Goal: Ask a question

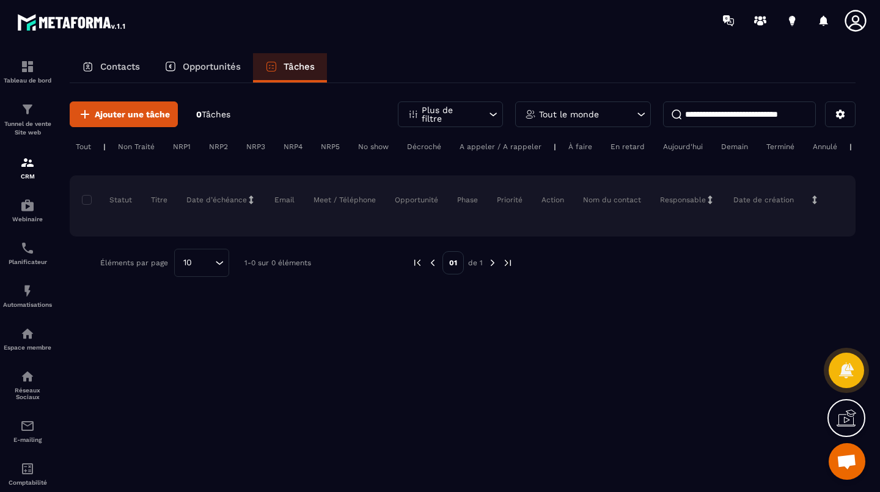
click at [21, 123] on p "Tunnel de vente Site web" at bounding box center [27, 128] width 49 height 17
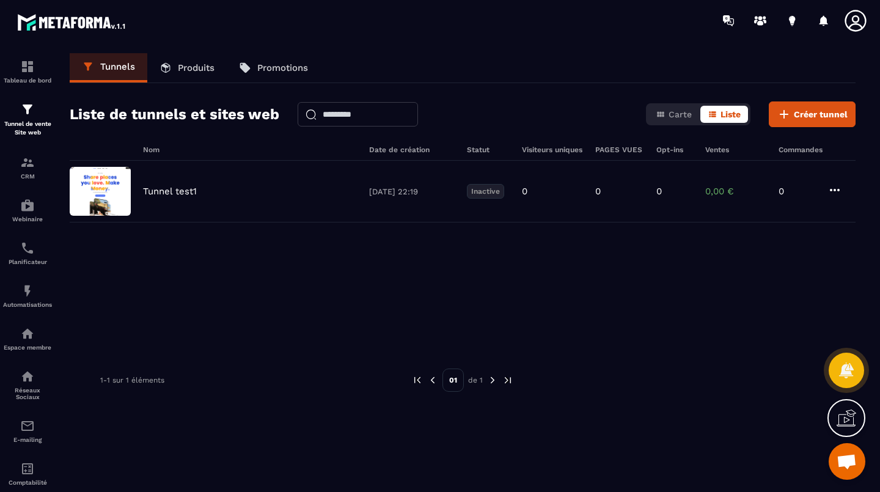
click at [0, 0] on img at bounding box center [0, 0] width 0 height 0
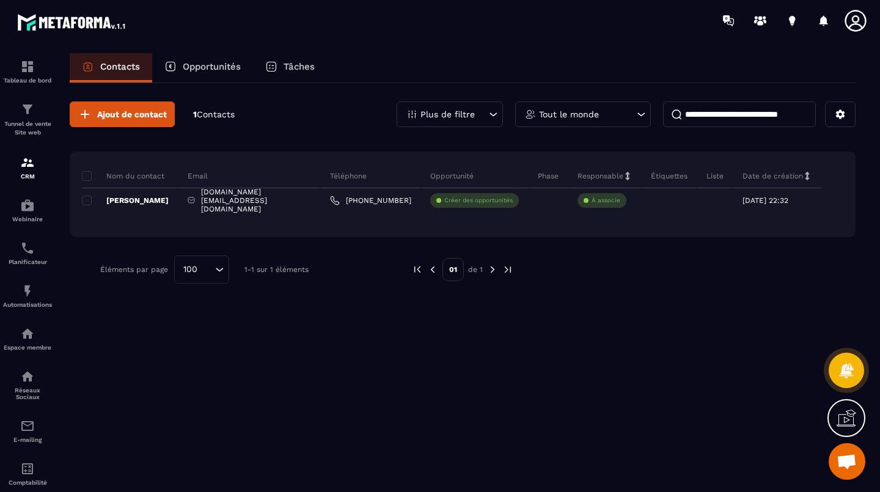
click at [0, 0] on img at bounding box center [0, 0] width 0 height 0
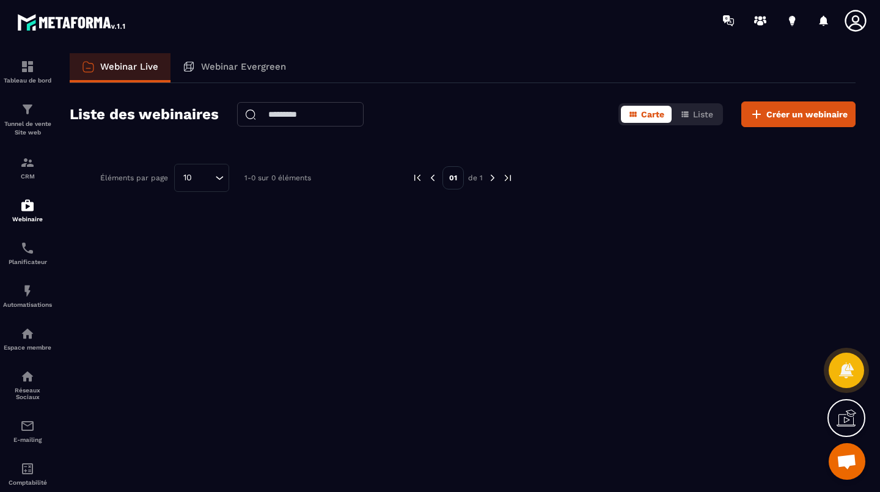
click at [0, 0] on img at bounding box center [0, 0] width 0 height 0
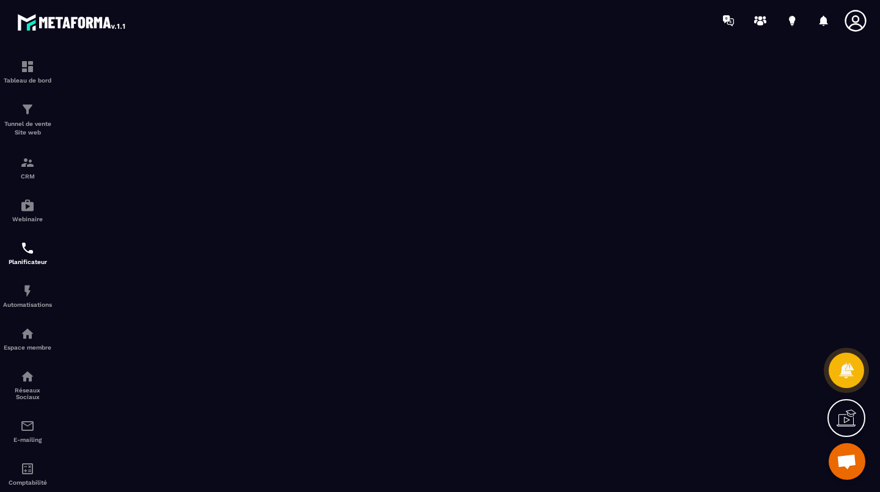
click at [0, 0] on img at bounding box center [0, 0] width 0 height 0
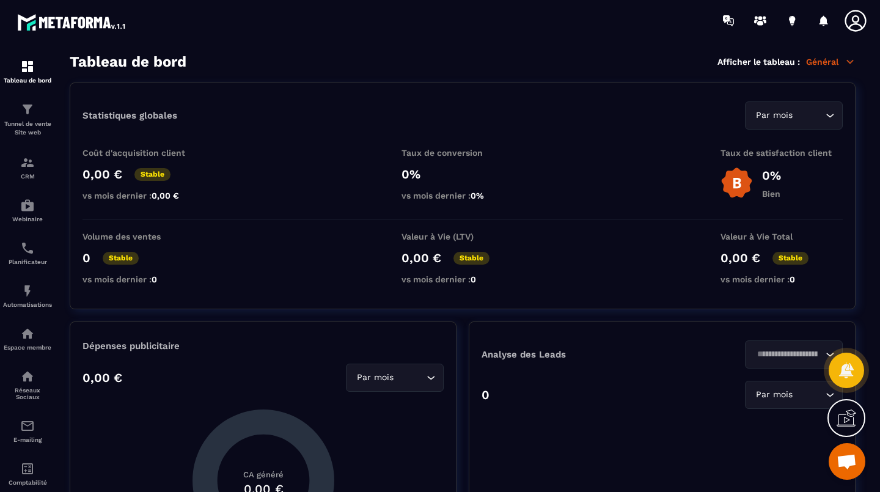
click at [850, 63] on icon at bounding box center [850, 61] width 7 height 3
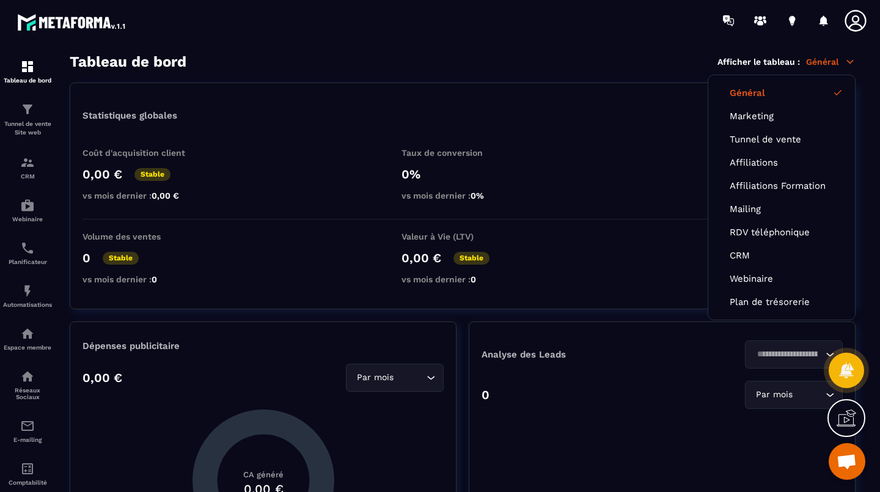
click at [857, 23] on icon at bounding box center [855, 21] width 24 height 24
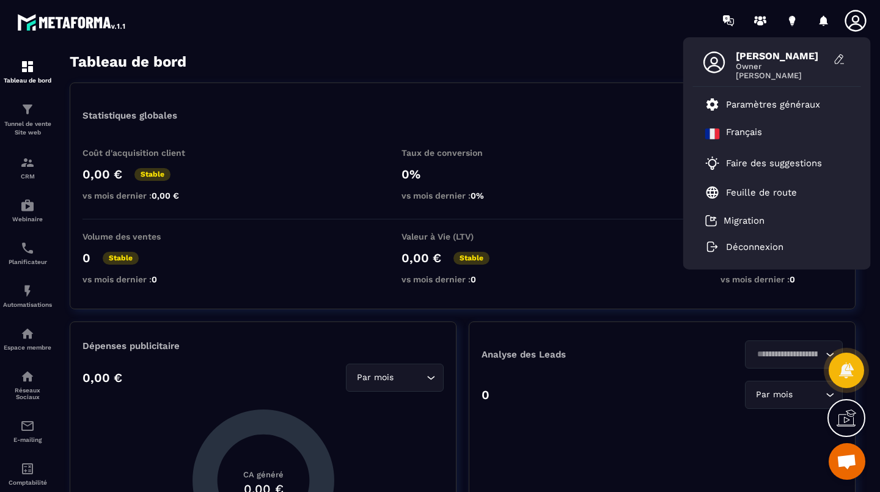
click at [752, 108] on p "Paramètres généraux" at bounding box center [773, 104] width 94 height 11
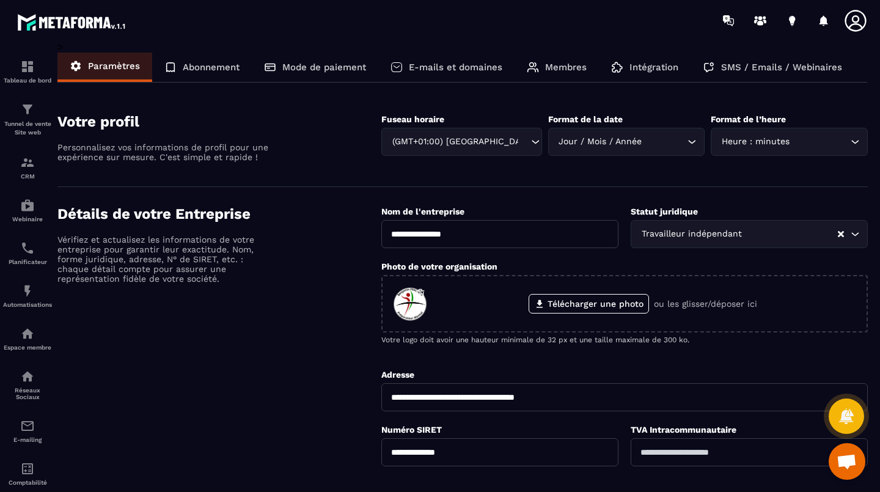
click at [431, 69] on p "E-mails et domaines" at bounding box center [456, 67] width 94 height 11
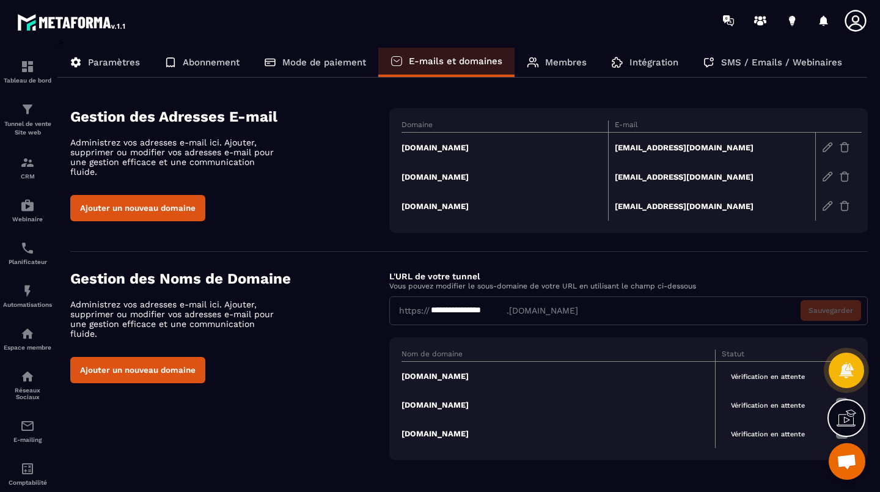
scroll to position [8, 0]
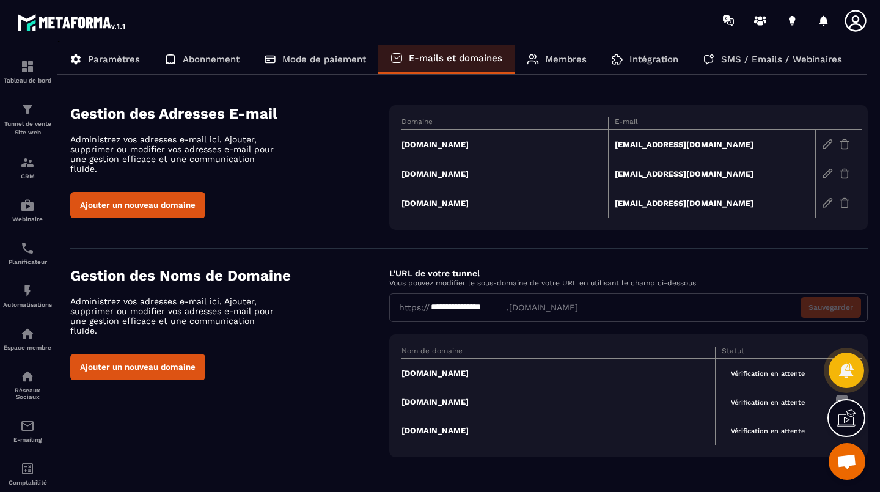
click at [765, 371] on span "Vérification en attente" at bounding box center [768, 374] width 92 height 14
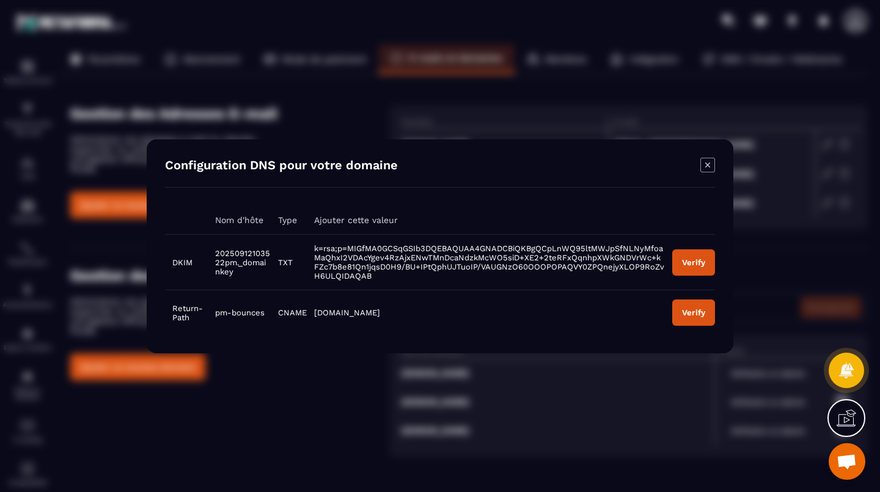
click at [694, 265] on div "Verify" at bounding box center [693, 261] width 23 height 9
click at [710, 167] on icon "Modal window" at bounding box center [707, 164] width 5 height 5
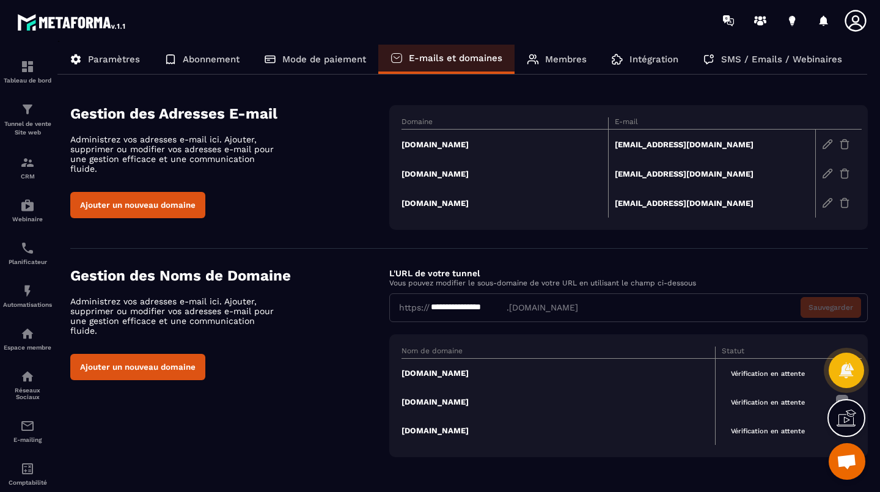
click at [560, 59] on p "Membres" at bounding box center [566, 59] width 42 height 11
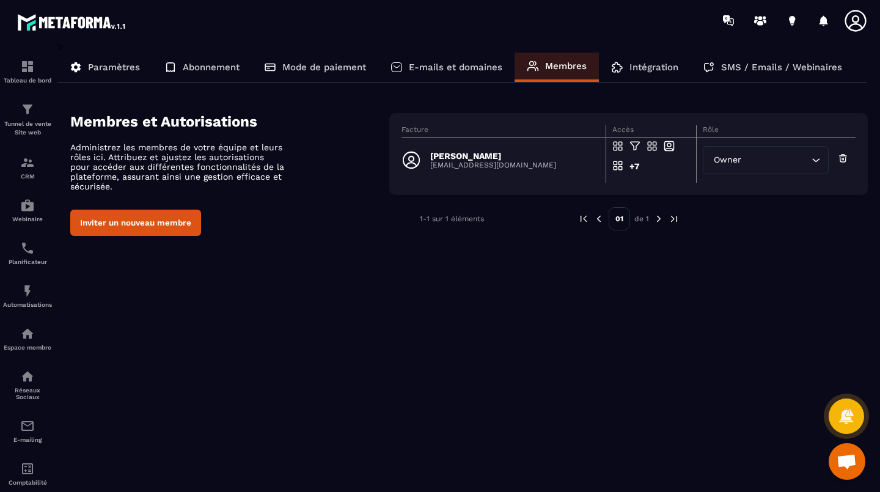
click at [816, 161] on icon "Search for option" at bounding box center [815, 160] width 7 height 4
click at [736, 159] on span "Owner" at bounding box center [727, 159] width 33 height 13
click at [161, 221] on button "Inviter un nouveau membre" at bounding box center [135, 223] width 131 height 26
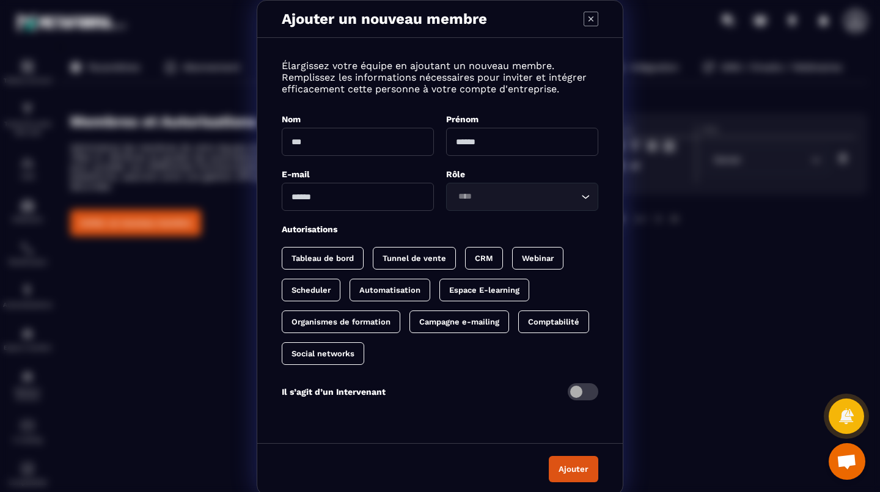
click at [589, 21] on icon "Modal window" at bounding box center [591, 19] width 5 height 5
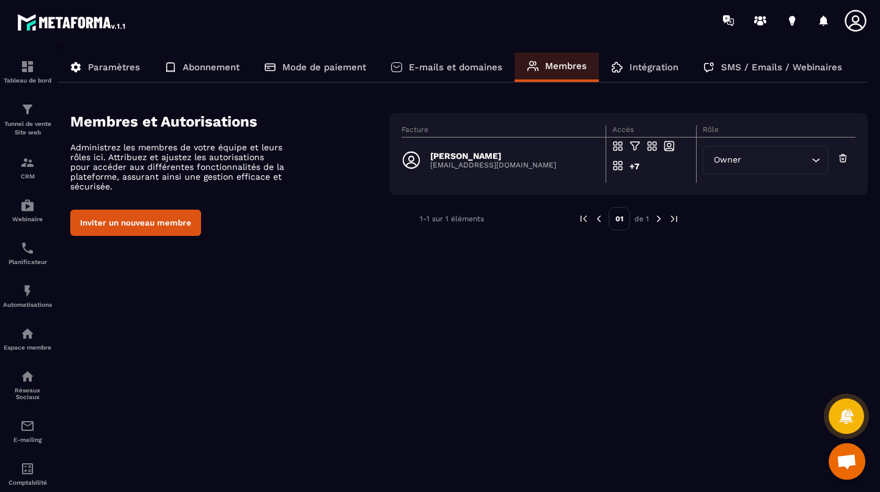
click at [0, 0] on img at bounding box center [0, 0] width 0 height 0
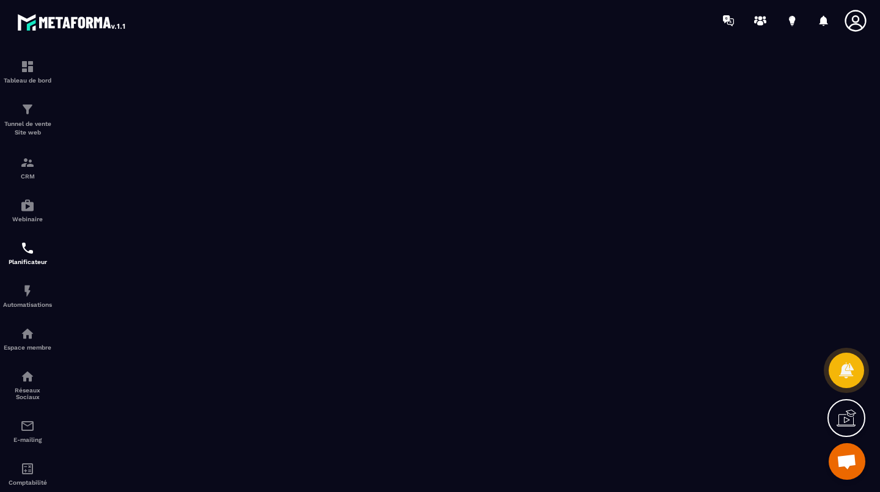
click at [0, 0] on img at bounding box center [0, 0] width 0 height 0
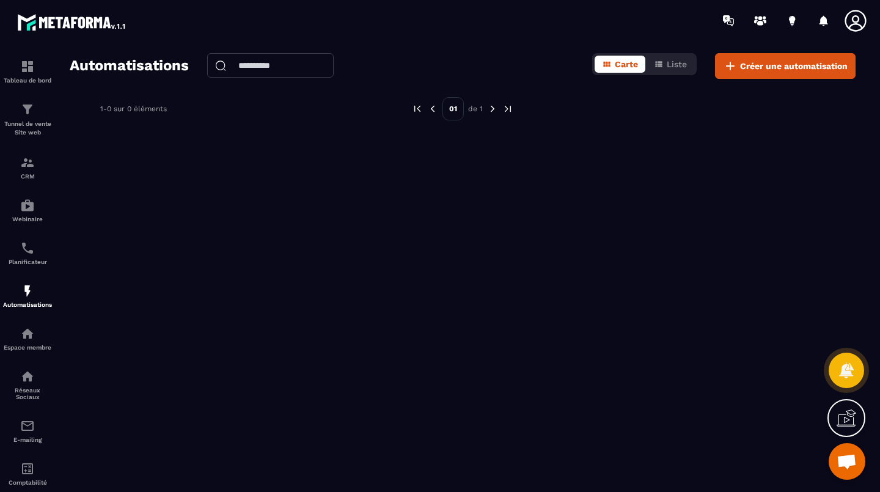
click at [34, 246] on div "Planificateur" at bounding box center [27, 253] width 49 height 24
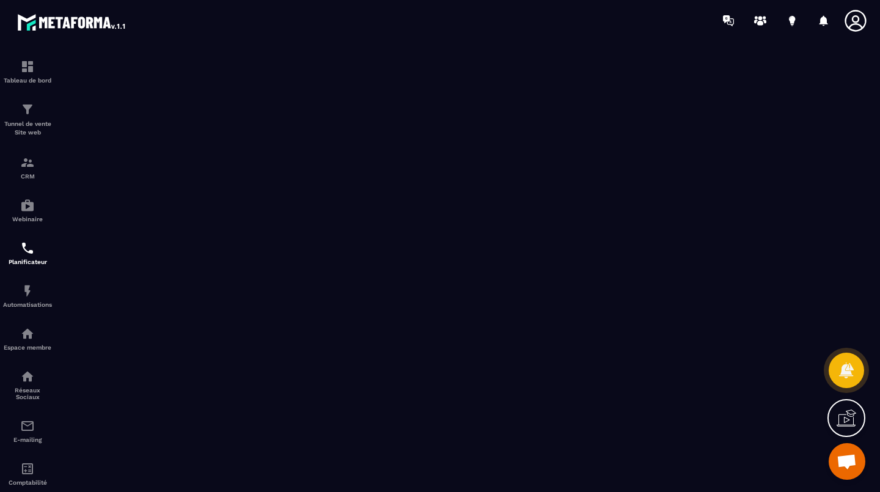
click at [846, 471] on span "Ouvrir le chat" at bounding box center [847, 461] width 37 height 37
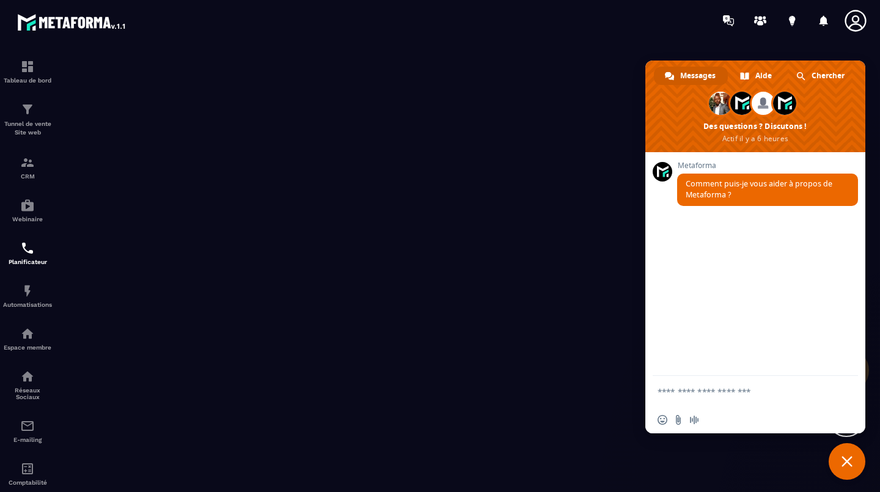
click at [698, 391] on textarea "Entrez votre message..." at bounding box center [742, 391] width 169 height 11
click at [696, 393] on textarea "Entrez votre message..." at bounding box center [742, 391] width 169 height 11
click at [696, 394] on textarea "Entrez votre message..." at bounding box center [742, 391] width 169 height 11
click at [695, 395] on textarea "Entrez votre message..." at bounding box center [742, 391] width 169 height 11
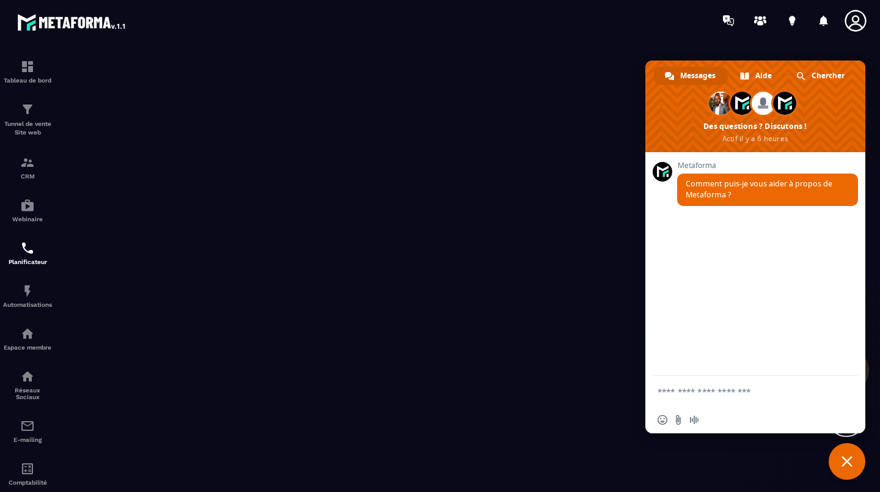
click at [673, 392] on textarea "Entrez votre message..." at bounding box center [742, 391] width 169 height 11
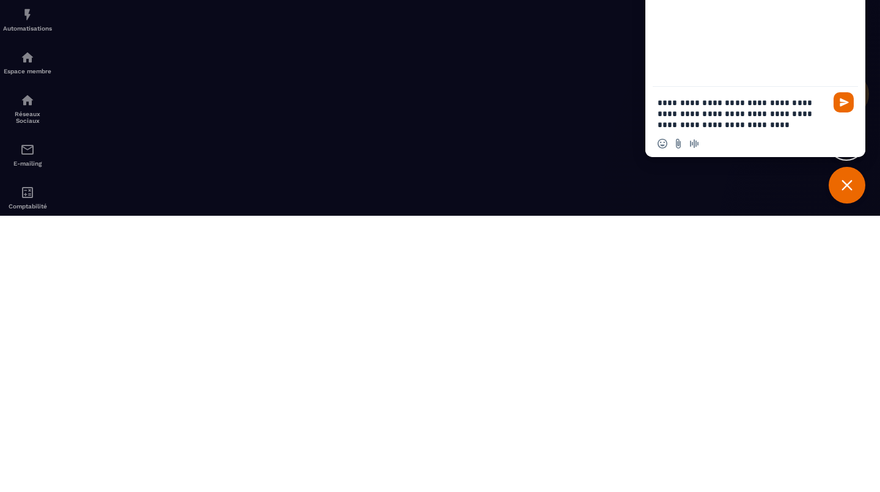
type textarea "**********"
click at [840, 379] on span "Envoyer" at bounding box center [844, 378] width 9 height 9
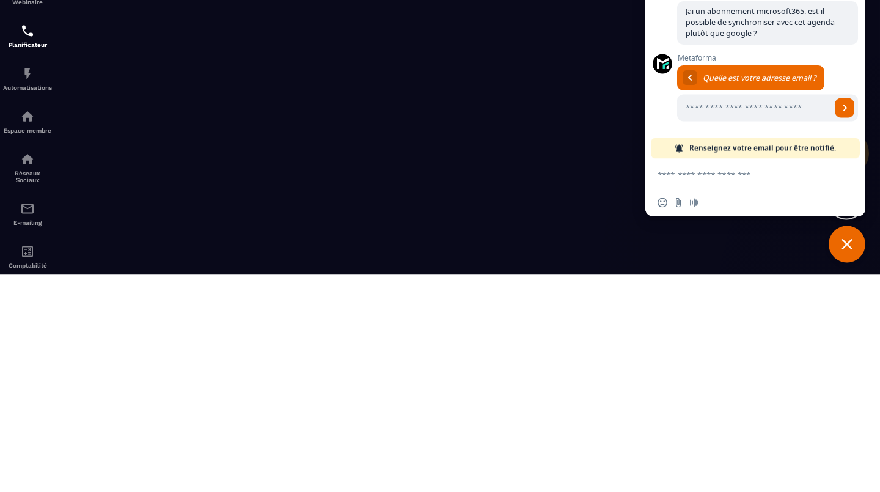
scroll to position [20, 0]
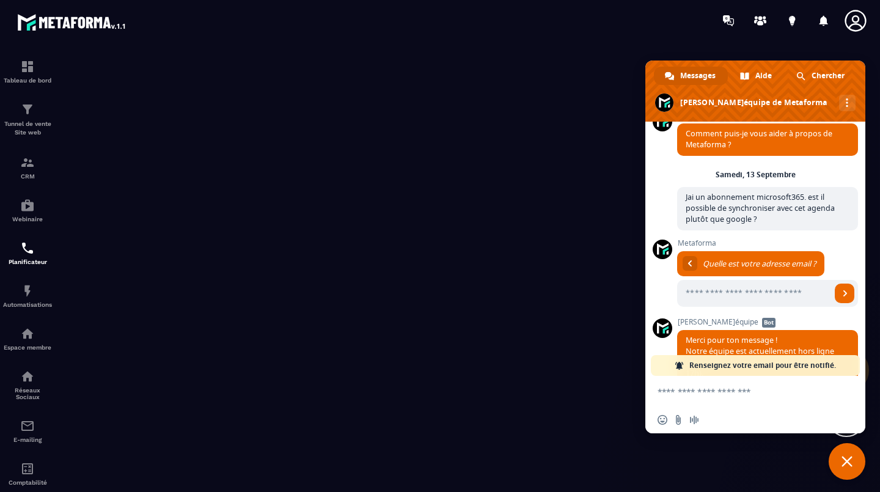
click at [705, 296] on input "Entrez votre adresse email..." at bounding box center [754, 293] width 154 height 27
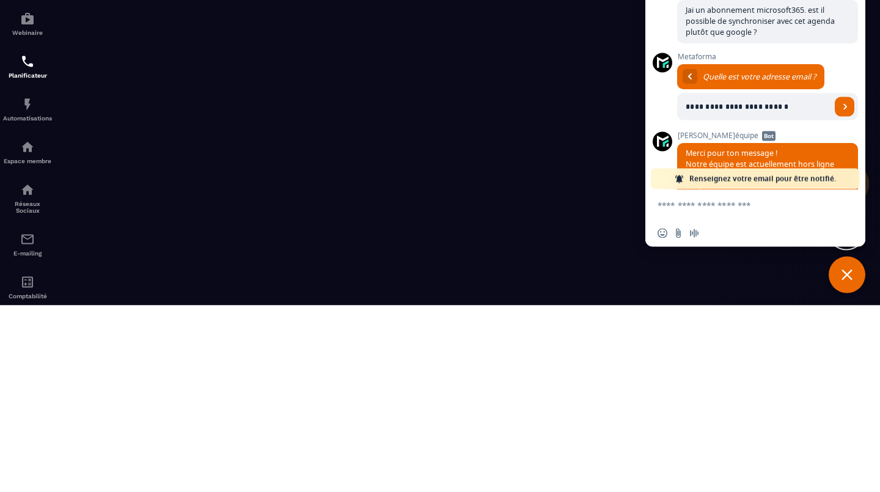
type input "**********"
click at [842, 295] on span "Envoyer" at bounding box center [845, 293] width 6 height 6
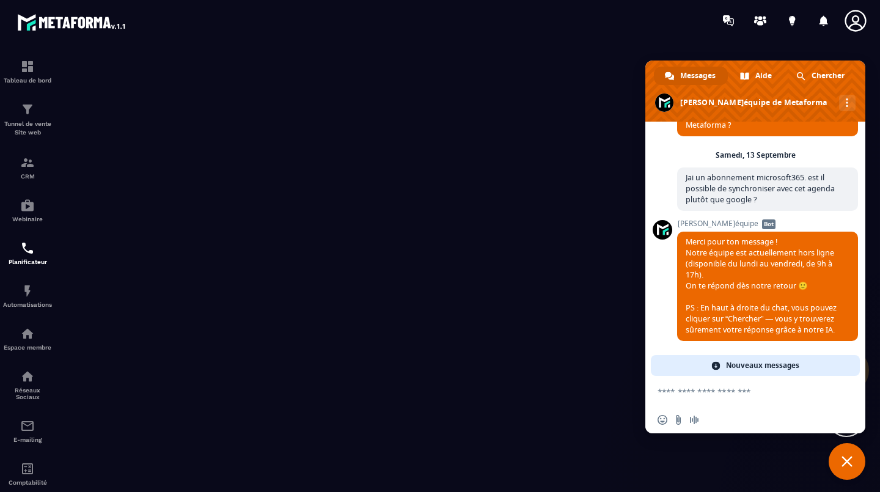
scroll to position [23, 0]
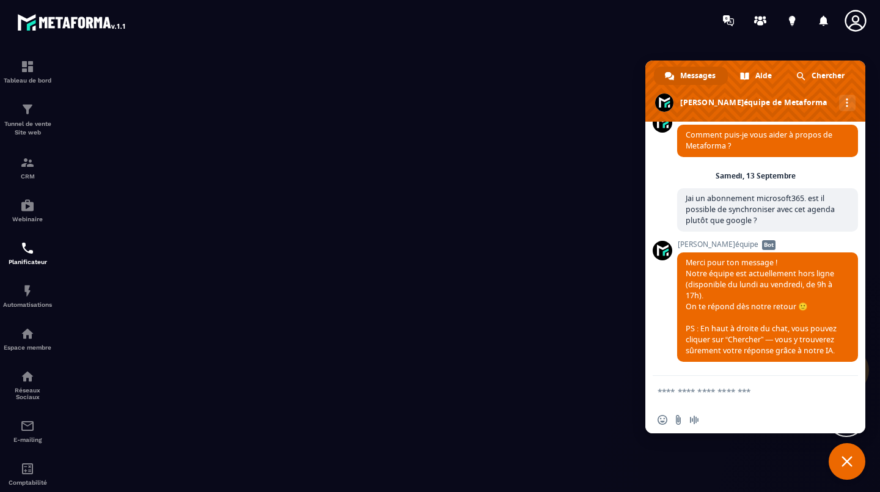
click at [826, 72] on span "Chercher" at bounding box center [828, 76] width 33 height 18
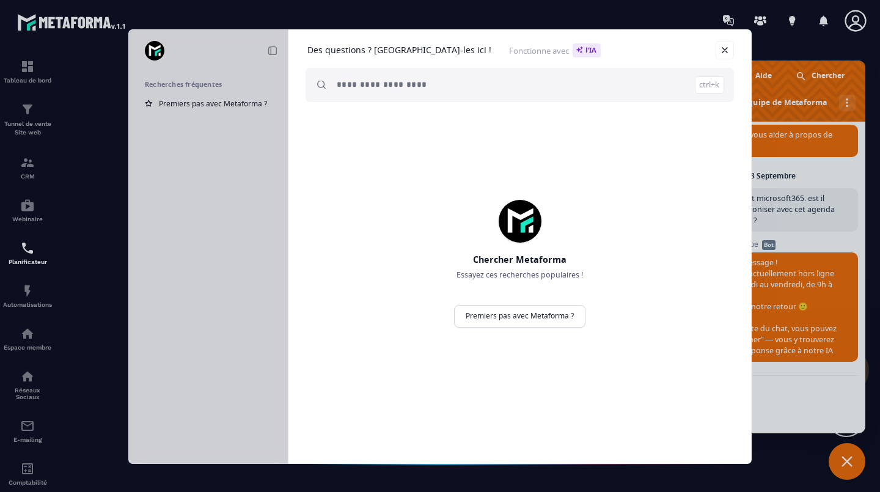
click at [727, 57] on link "Fermer" at bounding box center [725, 50] width 18 height 18
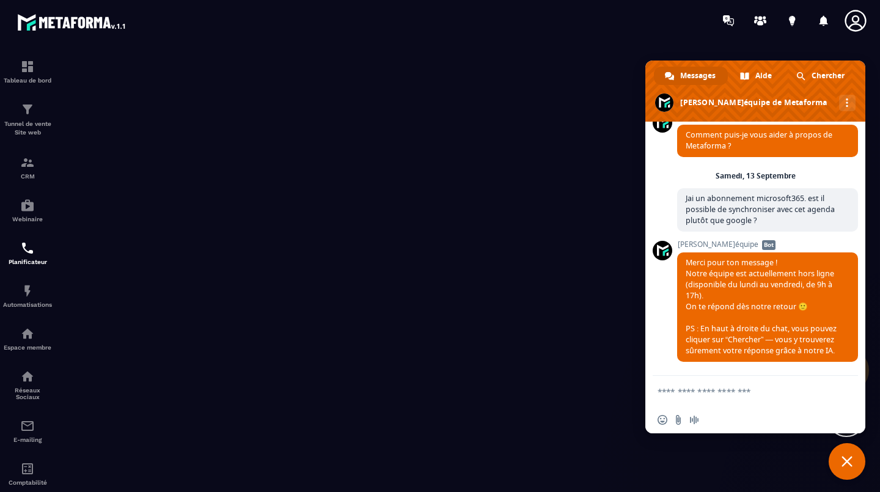
click at [847, 461] on span "Fermer le chat" at bounding box center [847, 461] width 11 height 11
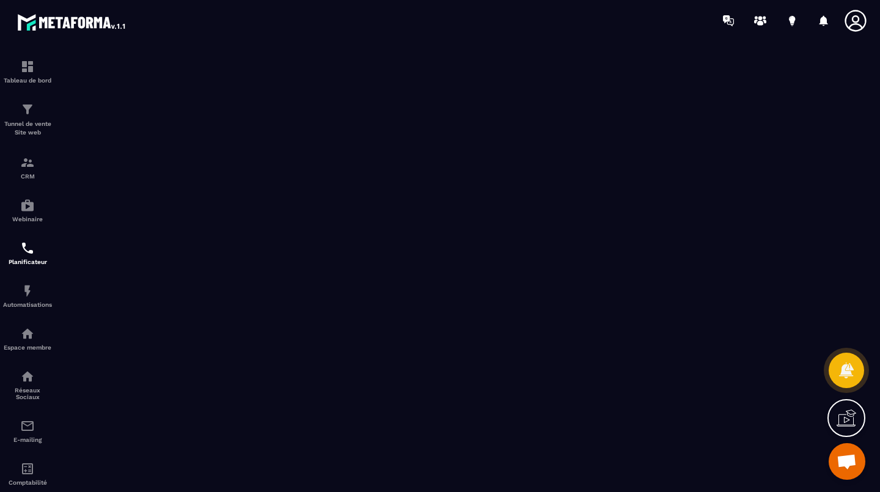
click at [848, 469] on span "Ouvrir le chat" at bounding box center [847, 462] width 20 height 17
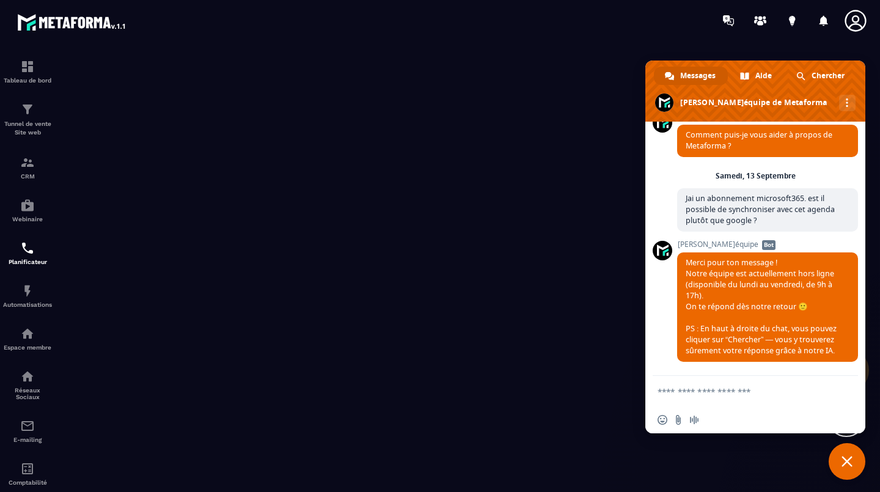
click at [819, 81] on span "Chercher" at bounding box center [828, 76] width 33 height 18
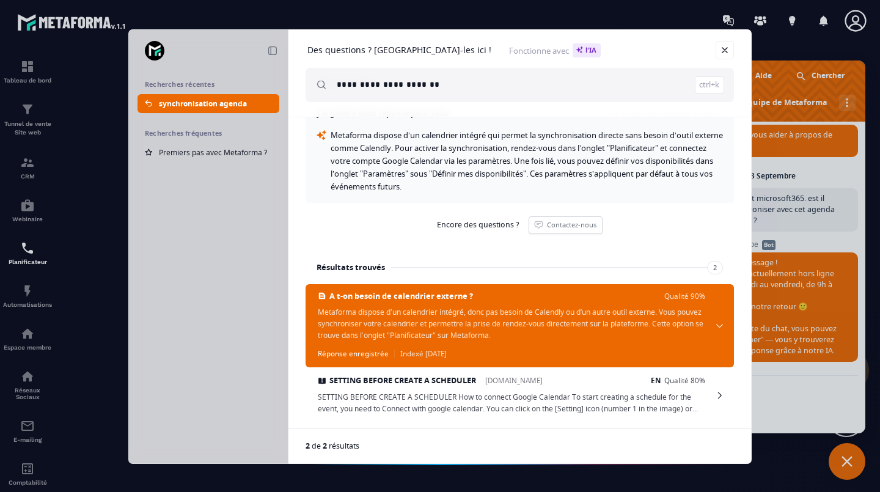
scroll to position [69, 0]
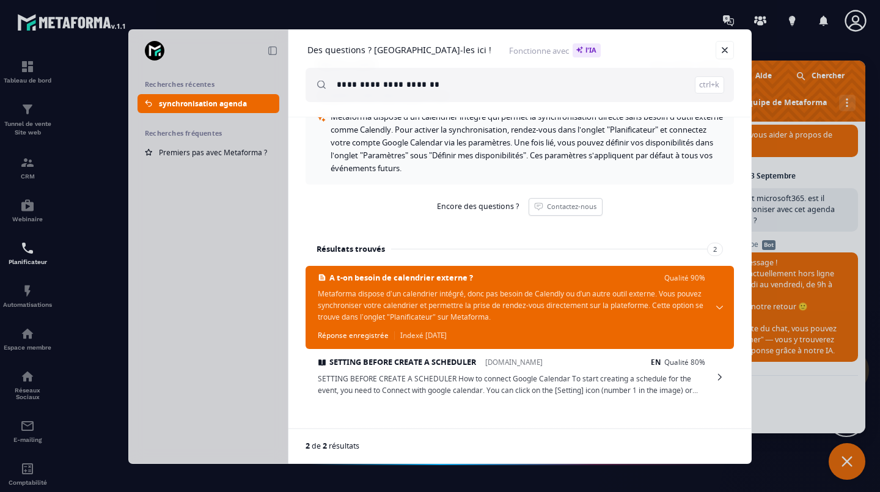
click at [466, 85] on input "**********" at bounding box center [530, 85] width 387 height 34
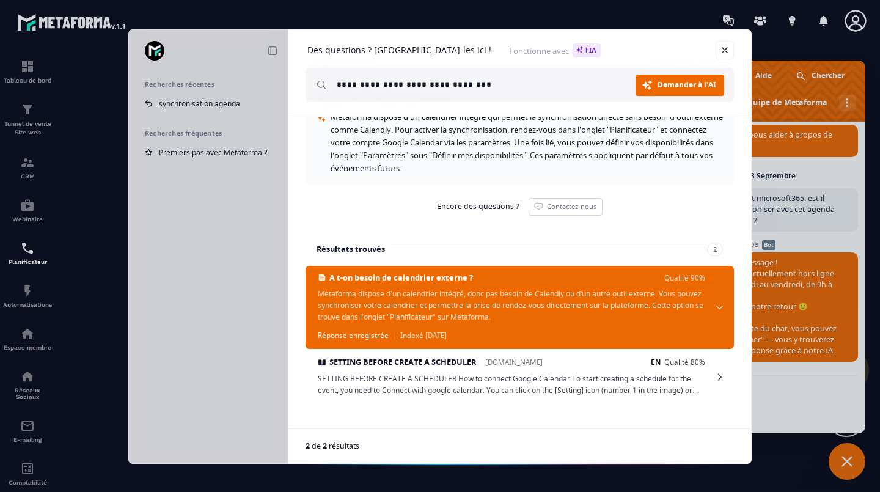
click at [678, 92] on link "Demander à l'AI Chercher" at bounding box center [680, 85] width 89 height 21
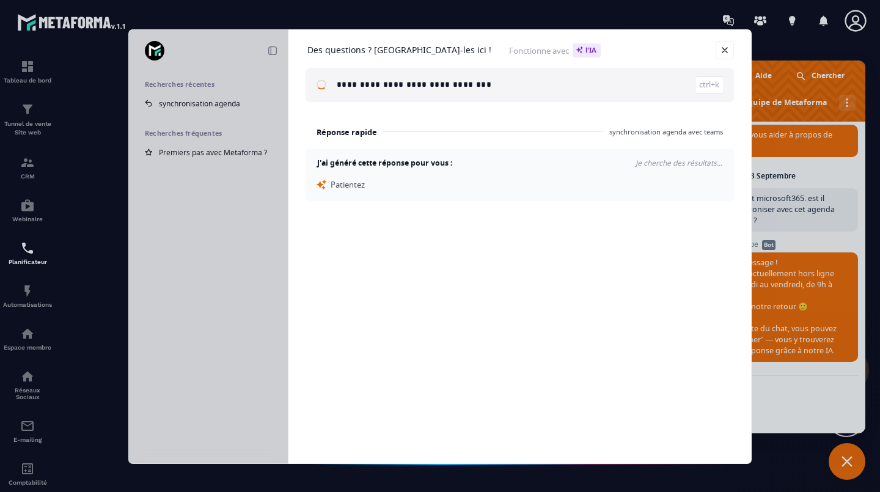
scroll to position [0, 0]
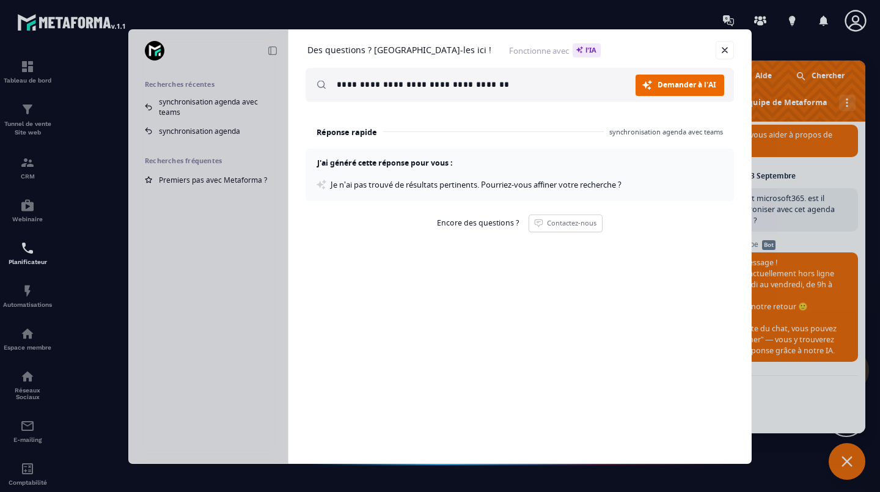
click at [677, 87] on span "Demander à l'AI" at bounding box center [687, 84] width 59 height 7
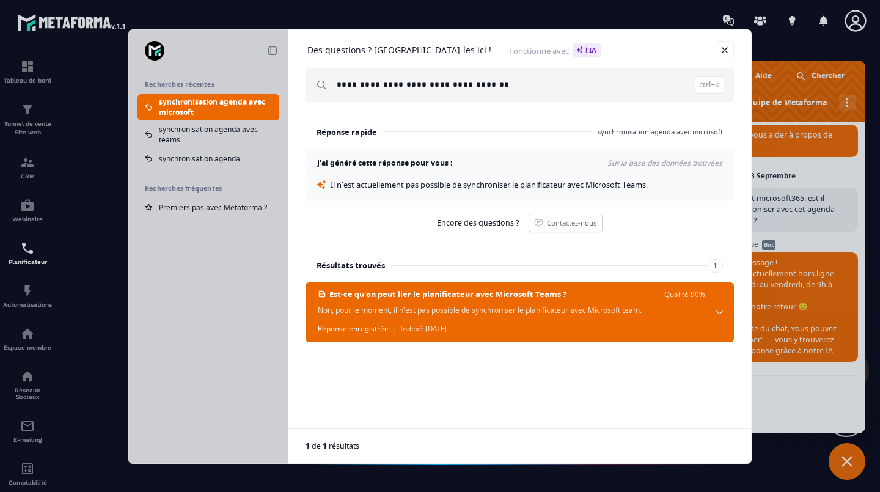
click at [177, 205] on span "Premiers pas avec Metaforma ?" at bounding box center [213, 207] width 108 height 10
type input "**********"
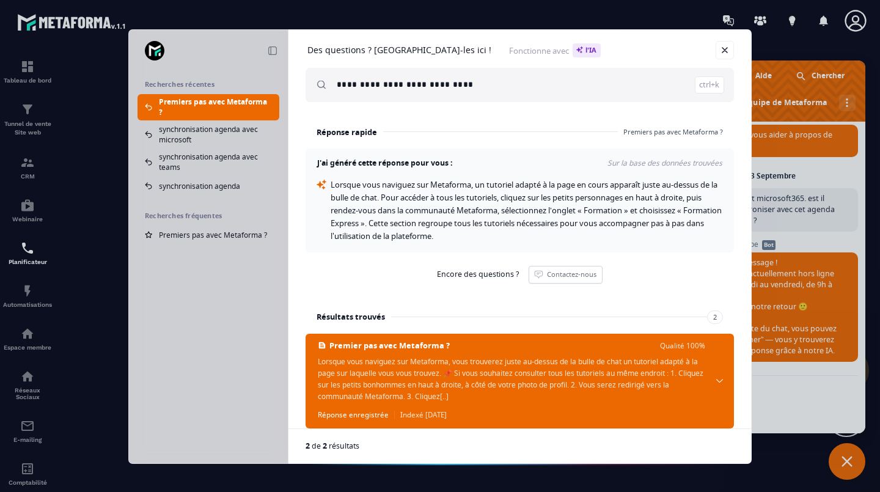
click at [556, 210] on span "Lorsque vous naviguez sur Metaforma, un tutoriel adapté à la page en cours appa…" at bounding box center [527, 210] width 393 height 62
click at [723, 50] on link "Fermer" at bounding box center [725, 50] width 18 height 18
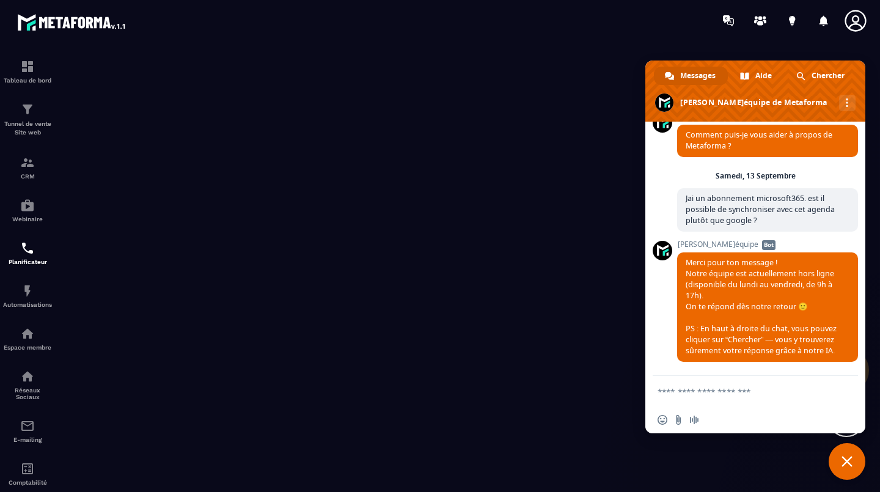
click at [840, 447] on span "Fermer le chat" at bounding box center [847, 461] width 37 height 37
